Goal: Check status: Check status

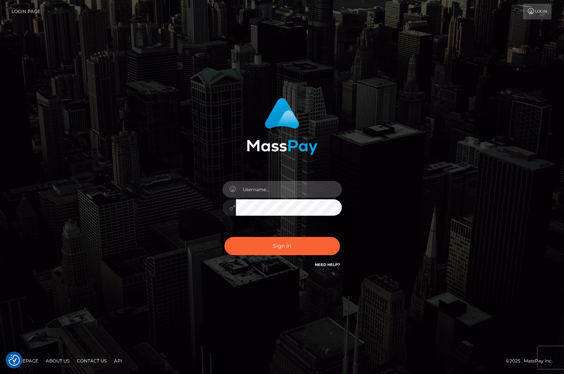
click at [277, 191] on input "text" at bounding box center [289, 189] width 106 height 17
type input "jackson.whop"
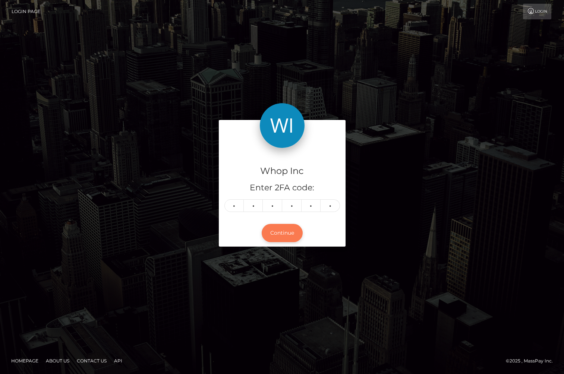
click at [280, 235] on button "Continue" at bounding box center [282, 233] width 41 height 18
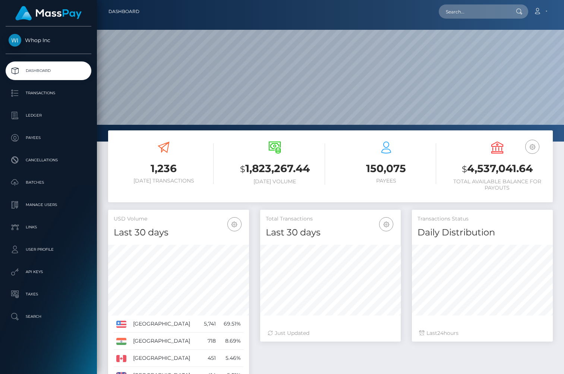
scroll to position [132, 141]
drag, startPoint x: 458, startPoint y: 168, endPoint x: 527, endPoint y: 198, distance: 75.3
click at [527, 198] on div "EUR Balance USD Balance $ 4,537,041.64 Total Available Balance for Payouts" at bounding box center [497, 167] width 100 height 63
drag, startPoint x: 525, startPoint y: 192, endPoint x: 438, endPoint y: 165, distance: 91.6
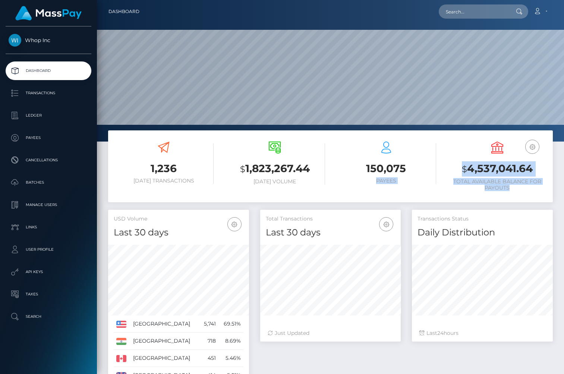
click at [438, 165] on div "1,236 Today Transactions $ 1,823,267.44 Today Volume 150,075 $" at bounding box center [330, 167] width 445 height 63
click at [438, 165] on div "150,075 Payees" at bounding box center [386, 167] width 111 height 63
drag, startPoint x: 450, startPoint y: 165, endPoint x: 535, endPoint y: 188, distance: 88.0
click at [535, 188] on div "EUR Balance USD Balance $ 4,537,041.64 Total Available Balance for Payouts" at bounding box center [497, 167] width 100 height 50
click at [535, 188] on h6 "Total Available Balance for Payouts" at bounding box center [497, 185] width 100 height 13
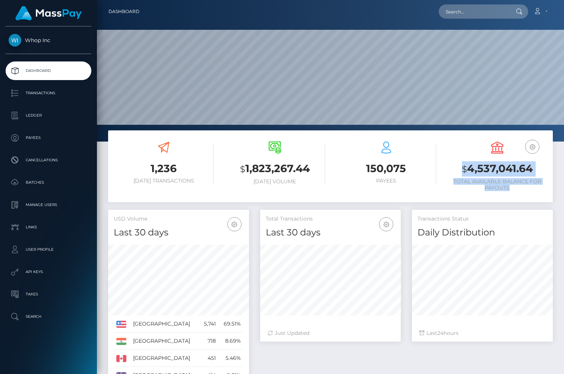
drag, startPoint x: 539, startPoint y: 188, endPoint x: 460, endPoint y: 168, distance: 81.3
click at [460, 169] on div "EUR Balance USD Balance $ 4,537,041.64 Total Available Balance for Payouts" at bounding box center [497, 167] width 100 height 50
click at [460, 168] on h3 "$ 4,537,041.64" at bounding box center [497, 168] width 100 height 15
drag, startPoint x: 460, startPoint y: 168, endPoint x: 528, endPoint y: 189, distance: 71.3
click at [528, 189] on div "EUR Balance USD Balance $ 4,537,041.64 Total Available Balance for Payouts" at bounding box center [497, 167] width 100 height 50
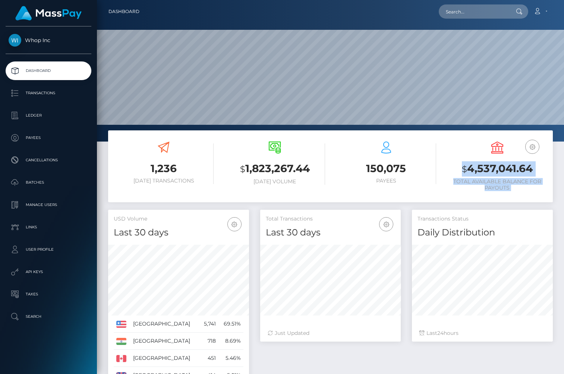
click at [528, 189] on h6 "Total Available Balance for Payouts" at bounding box center [497, 185] width 100 height 13
drag, startPoint x: 538, startPoint y: 189, endPoint x: 451, endPoint y: 170, distance: 88.2
click at [451, 170] on div "EUR Balance USD Balance $ 4,537,041.64 Total Available Balance for Payouts" at bounding box center [497, 167] width 100 height 50
click at [451, 170] on h3 "$ 4,537,041.64" at bounding box center [497, 168] width 100 height 15
drag, startPoint x: 451, startPoint y: 170, endPoint x: 528, endPoint y: 187, distance: 78.2
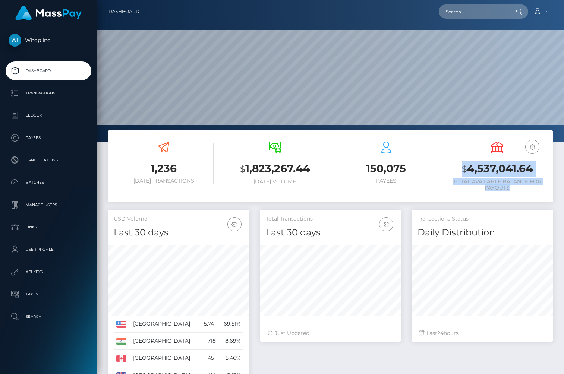
click at [528, 187] on div "EUR Balance USD Balance $ 4,537,041.64 Total Available Balance for Payouts" at bounding box center [497, 167] width 100 height 50
click at [528, 187] on h6 "Total Available Balance for Payouts" at bounding box center [497, 185] width 100 height 13
drag, startPoint x: 445, startPoint y: 169, endPoint x: 522, endPoint y: 196, distance: 81.2
click at [522, 196] on div "EUR Balance USD Balance $ 4,537,041.64" at bounding box center [497, 167] width 111 height 63
click at [522, 196] on div "EUR Balance USD Balance $ 4,537,041.64 Total Available Balance for Payouts" at bounding box center [497, 167] width 100 height 63
